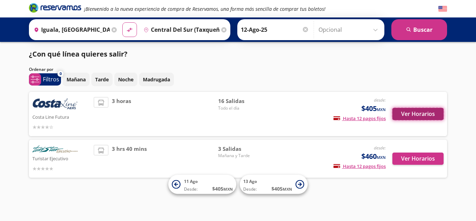
click at [418, 116] on button "Ver Horarios" at bounding box center [418, 114] width 51 height 12
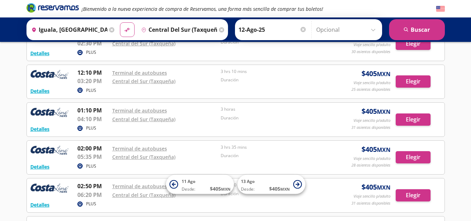
scroll to position [281, 0]
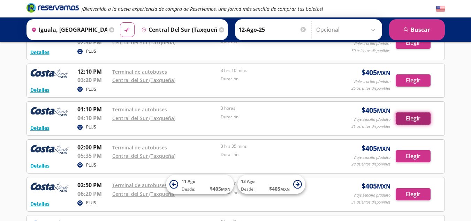
click at [411, 119] on button "Elegir" at bounding box center [413, 118] width 35 height 12
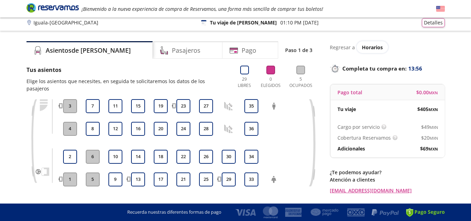
scroll to position [4, 0]
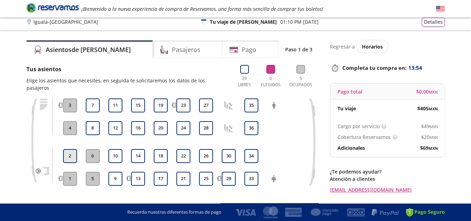
click at [75, 149] on button "2" at bounding box center [70, 156] width 14 height 14
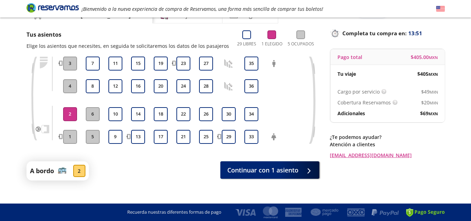
scroll to position [47, 0]
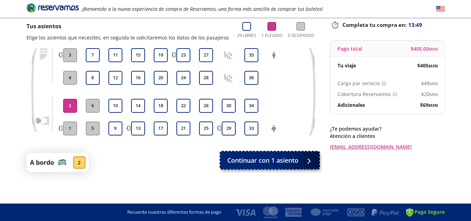
click at [294, 162] on span "Continuar con 1 asiento" at bounding box center [262, 160] width 71 height 9
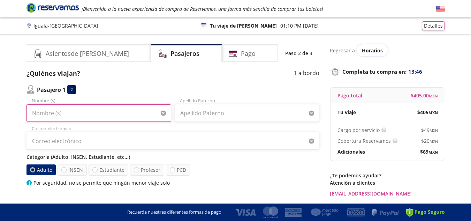
click at [98, 116] on input "Nombre (s)" at bounding box center [99, 112] width 145 height 17
type input "RUFINA"
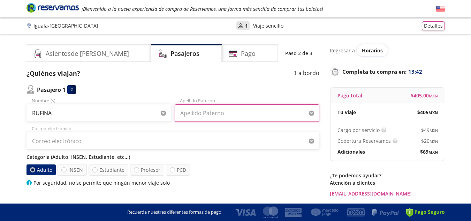
click at [188, 116] on input "Apellido Paterno" at bounding box center [247, 112] width 145 height 17
type input "[PERSON_NAME]"
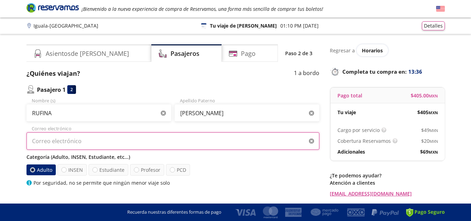
click at [84, 142] on input "Correo electrónico" at bounding box center [173, 140] width 293 height 17
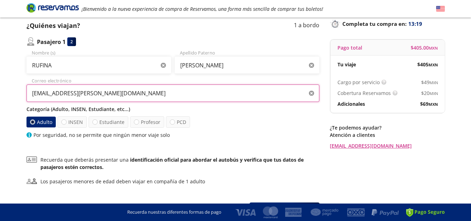
scroll to position [51, 0]
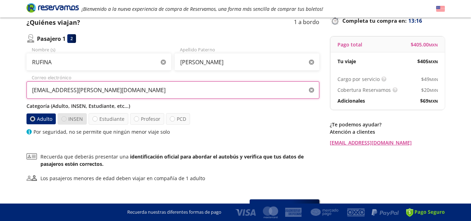
type input "[EMAIL_ADDRESS][PERSON_NAME][DOMAIN_NAME]"
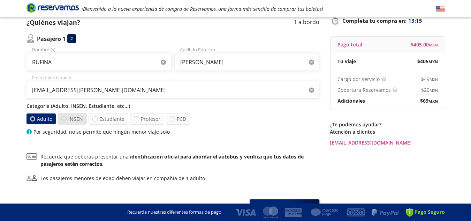
click at [62, 118] on div at bounding box center [63, 118] width 5 height 5
click at [62, 118] on input "INSEN" at bounding box center [64, 118] width 5 height 5
radio input "true"
radio input "false"
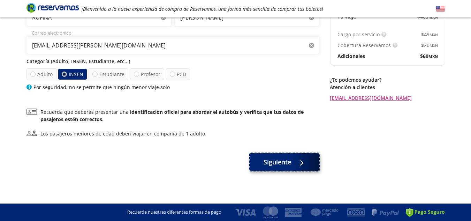
click at [271, 167] on button "Siguiente" at bounding box center [285, 161] width 70 height 17
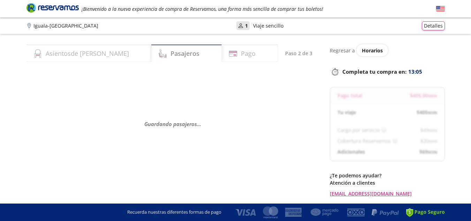
select select "MX"
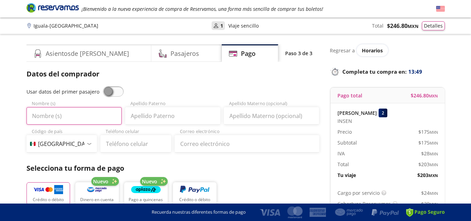
click at [54, 119] on input "Nombre (s)" at bounding box center [74, 115] width 95 height 17
type input "[PERSON_NAME]"
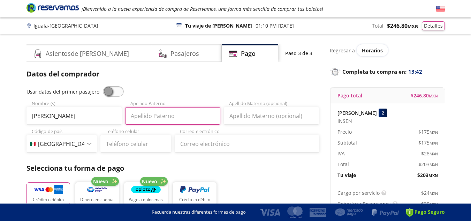
click at [155, 118] on input "Apellido Paterno" at bounding box center [172, 115] width 95 height 17
type input "FLORES"
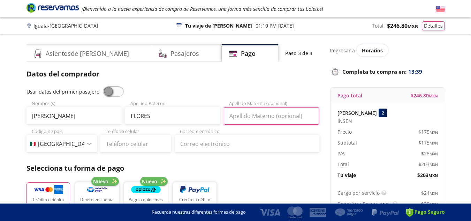
click at [248, 117] on input "Apellido Materno (opcional)" at bounding box center [271, 115] width 95 height 17
type input "SUSANO"
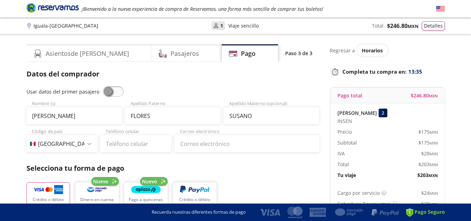
click at [66, 131] on div "Código de país [GEOGRAPHIC_DATA] +1 [GEOGRAPHIC_DATA] +52 [GEOGRAPHIC_DATA] +57…" at bounding box center [62, 140] width 71 height 24
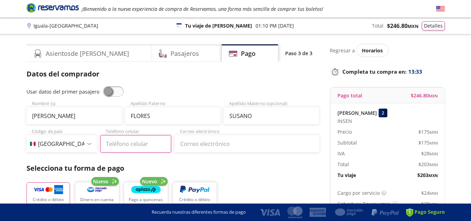
click at [124, 146] on input "Teléfono celular" at bounding box center [135, 143] width 71 height 17
type input "55 3766 2317"
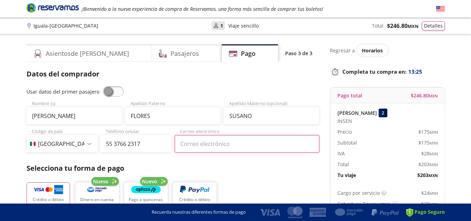
click at [209, 145] on input "Correo electrónico" at bounding box center [247, 143] width 145 height 17
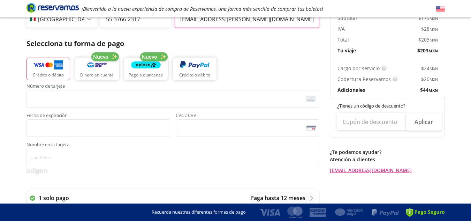
scroll to position [125, 0]
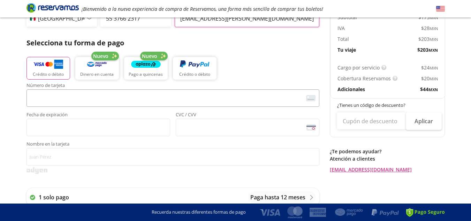
type input "[EMAIL_ADDRESS][PERSON_NAME][DOMAIN_NAME]"
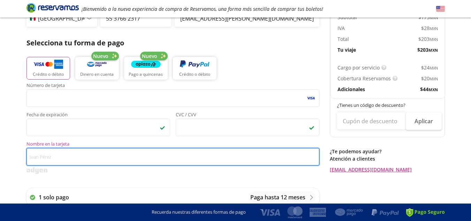
click at [49, 157] on input "Nombre en la tarjeta" at bounding box center [173, 156] width 293 height 17
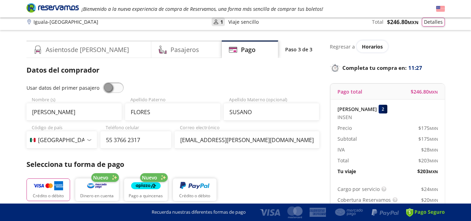
scroll to position [0, 0]
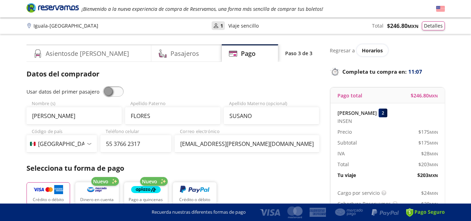
type input "[PERSON_NAME]"
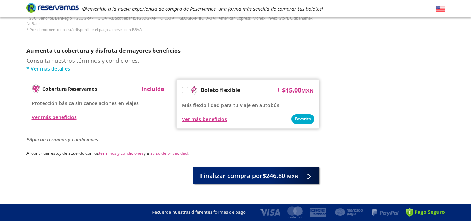
scroll to position [338, 0]
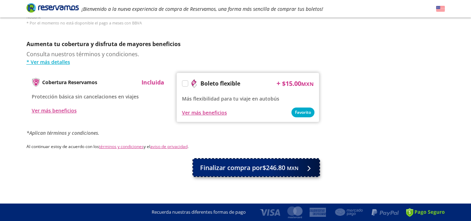
click at [216, 165] on span "Finalizar compra por $246.80 MXN" at bounding box center [249, 167] width 98 height 9
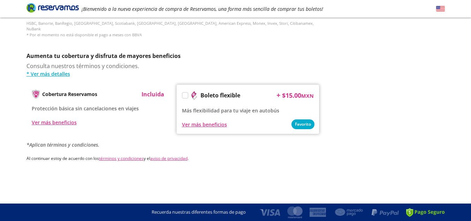
scroll to position [0, 0]
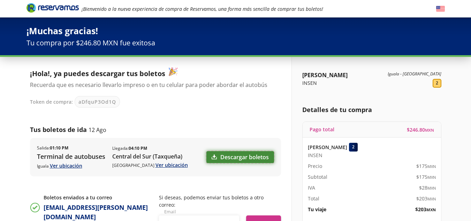
click at [232, 160] on link "Descargar boletos" at bounding box center [240, 157] width 68 height 12
